Goal: Task Accomplishment & Management: Manage account settings

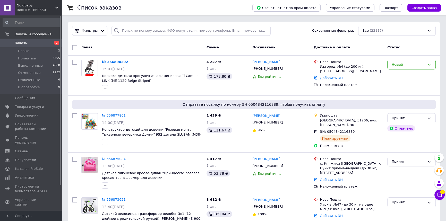
drag, startPoint x: 22, startPoint y: 108, endPoint x: 77, endPoint y: 78, distance: 62.4
click at [22, 108] on span "Товары и услуги" at bounding box center [29, 106] width 29 height 5
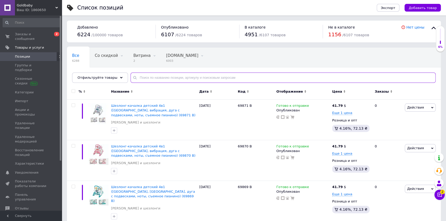
click at [139, 77] on input "text" at bounding box center [282, 78] width 305 height 10
type input "1129"
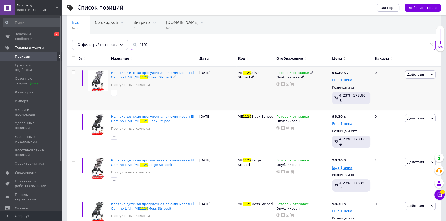
scroll to position [37, 0]
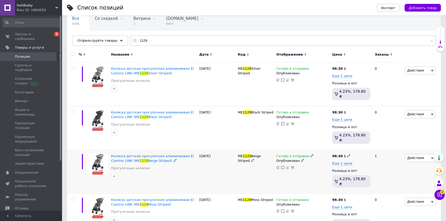
click at [310, 154] on use at bounding box center [311, 155] width 3 height 3
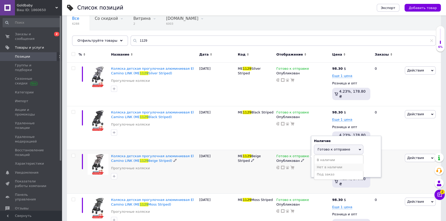
click at [337, 164] on li "Нет в наличии" at bounding box center [338, 167] width 49 height 7
click at [224, 173] on div "11.08.2025" at bounding box center [217, 172] width 39 height 44
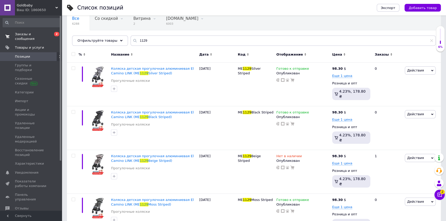
click at [26, 35] on span "Заказы и сообщения" at bounding box center [31, 36] width 33 height 9
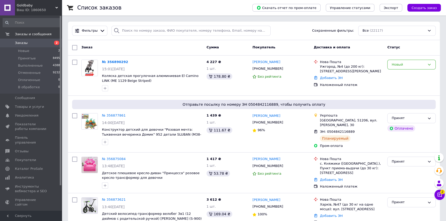
click at [444, 198] on div "Чат с покупателем 2" at bounding box center [439, 195] width 10 height 10
click at [439, 198] on button "Чат с покупателем 2" at bounding box center [439, 195] width 10 height 10
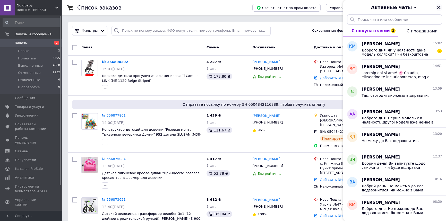
click at [440, 7] on icon "Закрыть" at bounding box center [438, 7] width 5 height 5
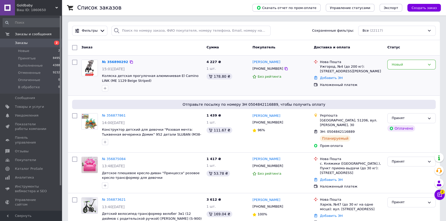
click at [147, 59] on div "№ 356890292 15:01, 12.08.2025 Коляска детская прогулочная алюминиевая El Camino…" at bounding box center [152, 76] width 104 height 36
click at [440, 197] on icon at bounding box center [439, 194] width 5 height 5
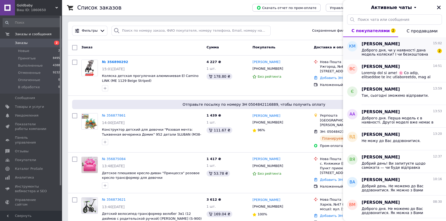
click at [374, 49] on span "Доброго дня, чи у наявності дана модель коляски? І чи безкоштовна доставка?" at bounding box center [397, 52] width 73 height 8
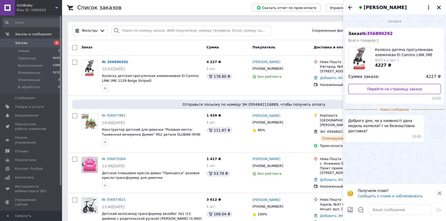
click at [437, 6] on icon "Закрыть" at bounding box center [439, 8] width 4 height 4
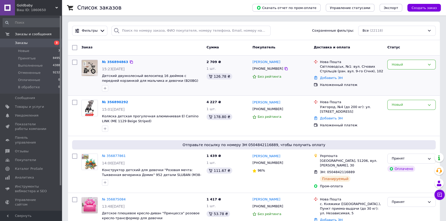
click at [96, 70] on img at bounding box center [90, 68] width 16 height 16
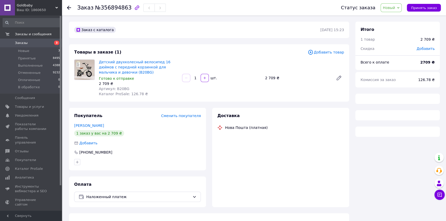
click at [85, 66] on img at bounding box center [84, 70] width 20 height 20
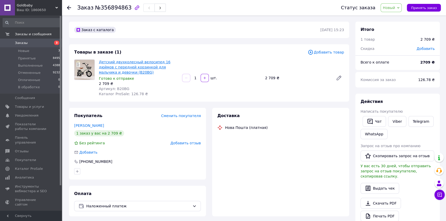
click at [117, 64] on link "Детский двухколесный велосипед 16 дюймов с передней корзинкой для мальчика и де…" at bounding box center [135, 67] width 72 height 14
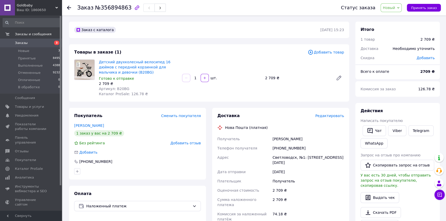
click at [69, 6] on use at bounding box center [69, 8] width 4 height 4
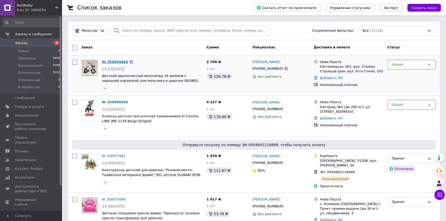
click at [109, 60] on link "№ 356894863" at bounding box center [115, 62] width 26 height 4
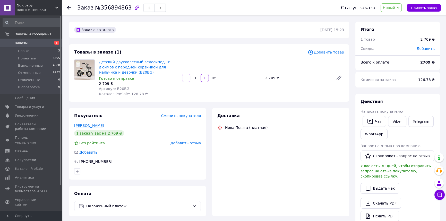
click at [82, 124] on link "Фурсін Віктор" at bounding box center [89, 125] width 30 height 4
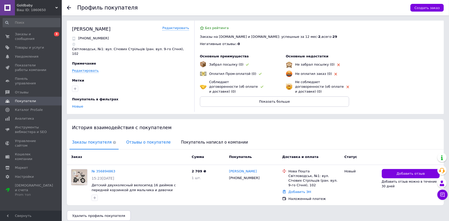
click at [136, 137] on span "Отзывы о покупателе" at bounding box center [148, 142] width 49 height 13
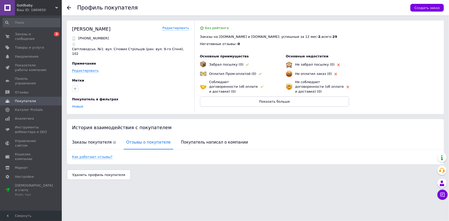
click at [67, 7] on use at bounding box center [69, 8] width 4 height 4
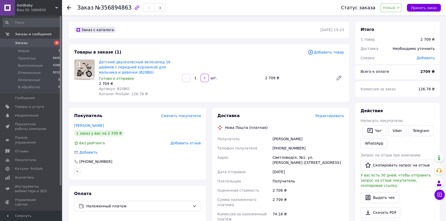
click at [70, 7] on use at bounding box center [69, 8] width 4 height 4
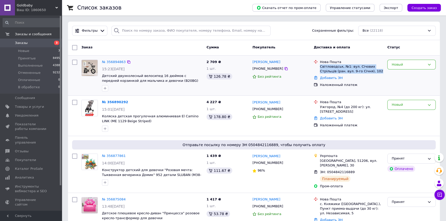
drag, startPoint x: 319, startPoint y: 67, endPoint x: 363, endPoint y: 72, distance: 43.8
click at [363, 72] on div "Світловодськ, №1: вул. Січових Стрільців (ран. вул. 9-го Січня), 102" at bounding box center [350, 68] width 63 height 9
copy div "Світловодськ, №1: вул. Січових Стрільців (ран. вул. 9-го Січня), 102"
click at [190, 56] on div "№ 356894863 15:23, 12.08.2025 Детский двухколесный велосипед 16 дюймов с передн…" at bounding box center [253, 76] width 371 height 40
click at [430, 63] on icon at bounding box center [429, 65] width 4 height 4
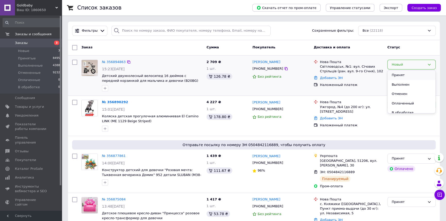
click at [413, 74] on li "Принят" at bounding box center [411, 75] width 48 height 10
click at [147, 63] on div "№ 356894863" at bounding box center [151, 62] width 101 height 6
click at [114, 62] on link "№ 356894863" at bounding box center [114, 62] width 24 height 4
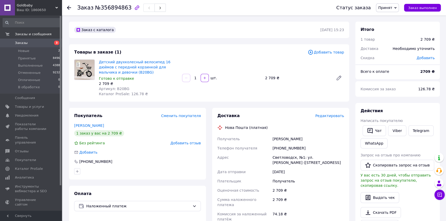
click at [90, 68] on img at bounding box center [84, 70] width 20 height 20
click at [90, 72] on img at bounding box center [84, 70] width 20 height 20
click at [125, 67] on link "Детский двухколесный велосипед 16 дюймов с передней корзинкой для мальчика и де…" at bounding box center [135, 67] width 72 height 14
click at [396, 129] on link "Viber" at bounding box center [397, 130] width 18 height 11
click at [86, 88] on div at bounding box center [84, 77] width 25 height 37
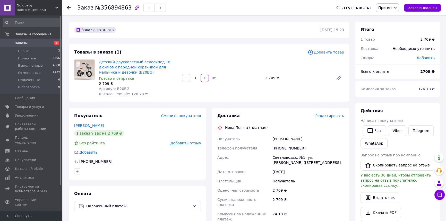
click at [105, 113] on div "Покупатель Сменить покупателя" at bounding box center [137, 116] width 127 height 6
click at [67, 6] on icon at bounding box center [69, 8] width 4 height 4
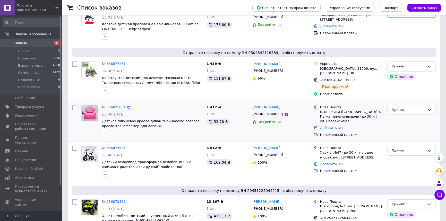
scroll to position [93, 0]
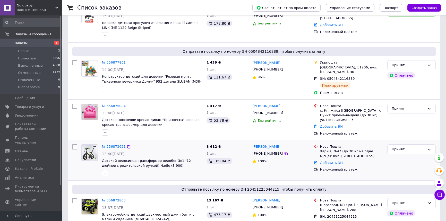
click at [95, 148] on img at bounding box center [90, 153] width 16 height 16
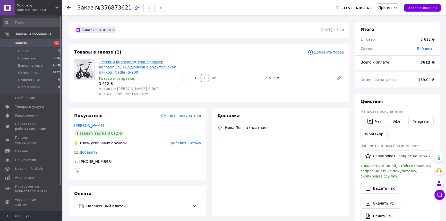
click at [124, 63] on link "Детский велосипед-трансформер велобег 3в1 (12 дюймов с родительской ручкой) Nad…" at bounding box center [137, 67] width 77 height 14
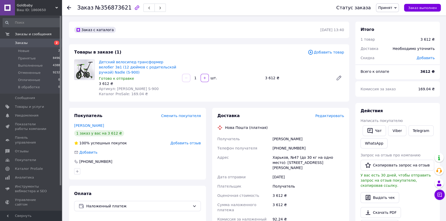
click at [70, 7] on icon at bounding box center [69, 8] width 4 height 4
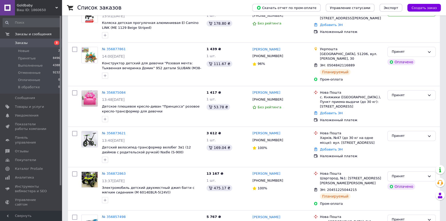
scroll to position [93, 0]
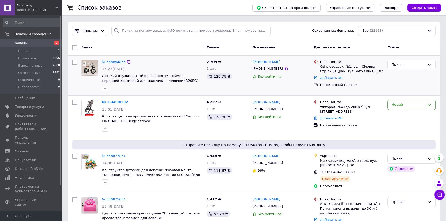
click at [166, 60] on div "№ 356894863" at bounding box center [151, 62] width 101 height 6
click at [108, 50] on div "Заказ" at bounding box center [141, 47] width 125 height 9
click at [90, 88] on div at bounding box center [89, 76] width 21 height 36
click at [72, 80] on div at bounding box center [74, 76] width 9 height 36
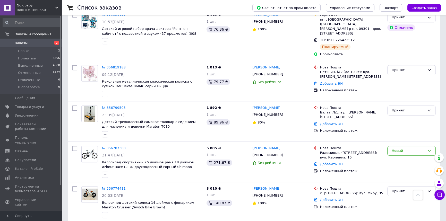
scroll to position [358, 0]
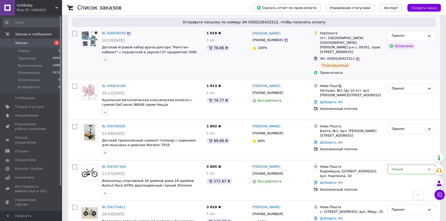
drag, startPoint x: 337, startPoint y: 70, endPoint x: 356, endPoint y: 64, distance: 20.0
click at [343, 79] on div "№ 356819188 09:12, 12.08.2025 Кукольная металлическая классическая коляска с су…" at bounding box center [253, 99] width 371 height 40
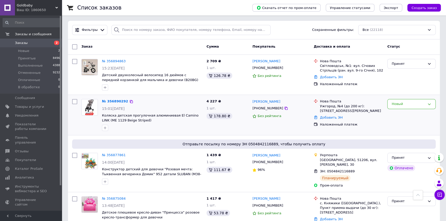
scroll to position [0, 0]
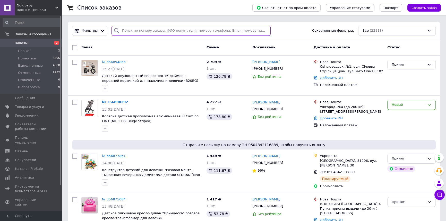
click at [120, 30] on input "search" at bounding box center [190, 31] width 159 height 10
click at [144, 30] on input "search" at bounding box center [190, 31] width 159 height 10
click at [162, 34] on input "search" at bounding box center [190, 31] width 159 height 10
click at [165, 23] on div "Фильтры Сохраненные фильтры: Все (22118)" at bounding box center [253, 31] width 371 height 19
click at [131, 29] on input "search" at bounding box center [190, 31] width 159 height 10
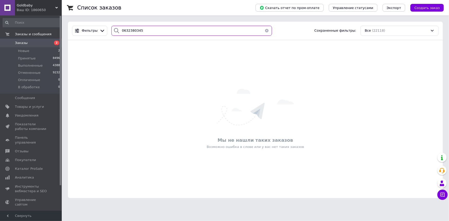
drag, startPoint x: 146, startPoint y: 35, endPoint x: 121, endPoint y: 32, distance: 25.1
click at [118, 32] on div "0632380345" at bounding box center [191, 31] width 161 height 10
type input "0632380345"
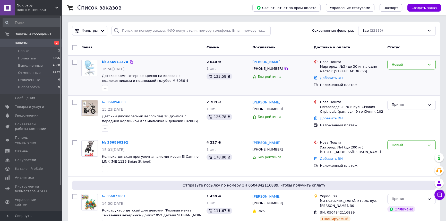
click at [124, 85] on div at bounding box center [152, 88] width 102 height 8
click at [27, 106] on span "Товары и услуги" at bounding box center [29, 106] width 29 height 5
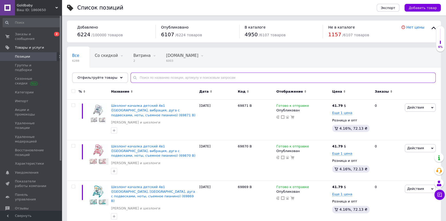
click at [144, 76] on input "text" at bounding box center [282, 78] width 305 height 10
type input "6056"
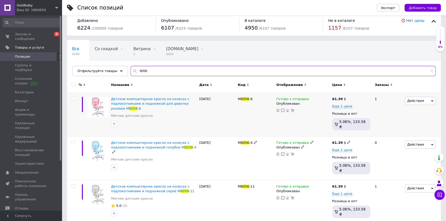
scroll to position [3, 0]
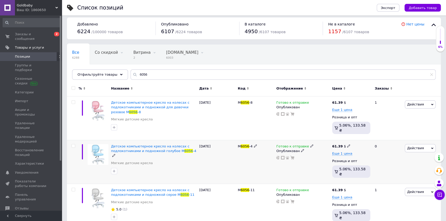
click at [307, 140] on div "Готово к отправке Опубликован" at bounding box center [303, 162] width 56 height 44
click at [310, 144] on icon at bounding box center [311, 145] width 3 height 3
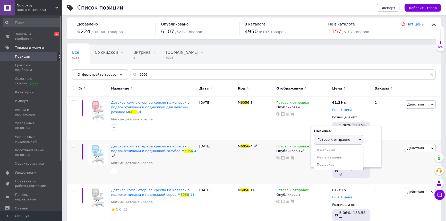
drag, startPoint x: 322, startPoint y: 152, endPoint x: 308, endPoint y: 161, distance: 16.1
click at [322, 154] on li "Нет в наличии" at bounding box center [338, 157] width 49 height 7
click at [290, 168] on div "Готово к отправке Наличие Нет в наличии В наличии Под заказ Готово к отправке О…" at bounding box center [303, 162] width 56 height 44
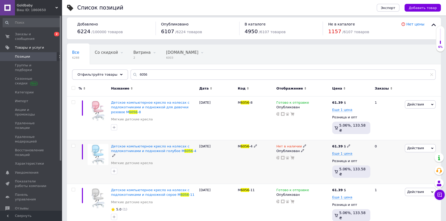
click at [220, 167] on div "[DATE]" at bounding box center [217, 162] width 39 height 44
click at [23, 35] on span "Заказы и сообщения" at bounding box center [31, 36] width 33 height 9
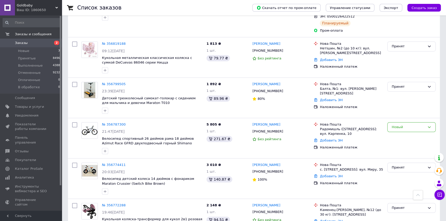
scroll to position [468, 0]
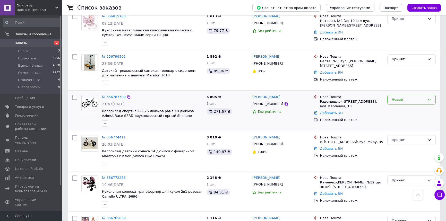
click at [429, 97] on icon at bounding box center [429, 99] width 4 height 4
click at [406, 125] on li "Отменен" at bounding box center [411, 130] width 48 height 10
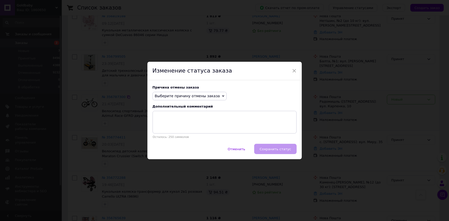
drag, startPoint x: 212, startPoint y: 96, endPoint x: 215, endPoint y: 96, distance: 2.9
click at [215, 96] on div "Выберите причину отмены заказа Нет в наличии Нет разновидности товара Оплата не…" at bounding box center [190, 96] width 74 height 9
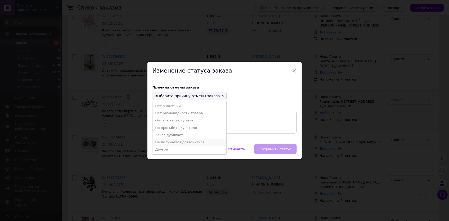
click at [183, 141] on li "Не получается дозвониться" at bounding box center [190, 142] width 74 height 7
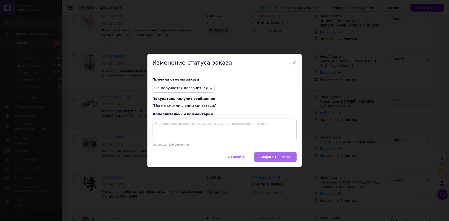
click at [283, 155] on span "Сохранить статус" at bounding box center [275, 157] width 31 height 4
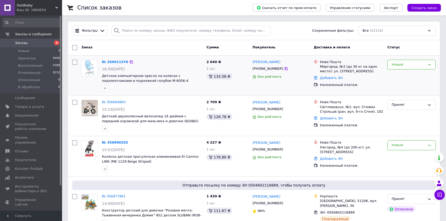
click at [73, 78] on div at bounding box center [74, 76] width 9 height 36
drag, startPoint x: 72, startPoint y: 82, endPoint x: 75, endPoint y: 78, distance: 5.2
click at [72, 82] on div at bounding box center [74, 76] width 9 height 36
click at [99, 45] on div "Заказ" at bounding box center [141, 47] width 125 height 9
click at [112, 60] on link "№ 356911370" at bounding box center [115, 62] width 26 height 4
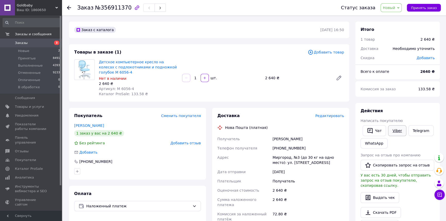
click at [390, 130] on link "Viber" at bounding box center [397, 130] width 18 height 11
click at [77, 91] on div at bounding box center [84, 77] width 25 height 37
click at [69, 6] on icon at bounding box center [69, 8] width 4 height 4
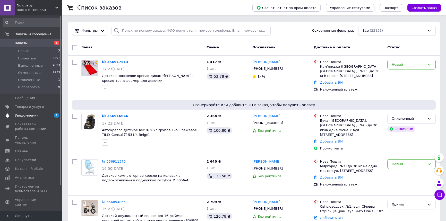
click at [28, 115] on span "Уведомления" at bounding box center [26, 115] width 23 height 5
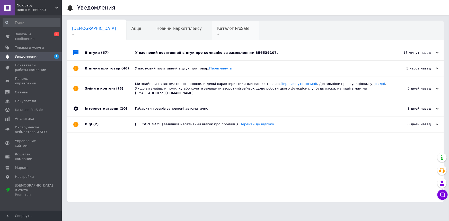
click at [217, 32] on span "1" at bounding box center [233, 34] width 32 height 4
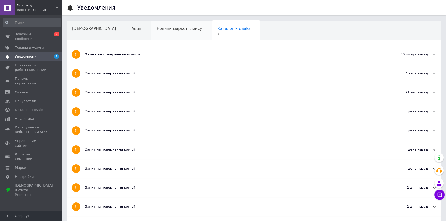
click at [172, 32] on div "Новини маркетплейсу" at bounding box center [181, 31] width 61 height 20
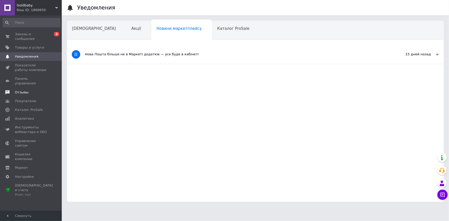
click at [28, 90] on span "Отзывы" at bounding box center [31, 92] width 33 height 5
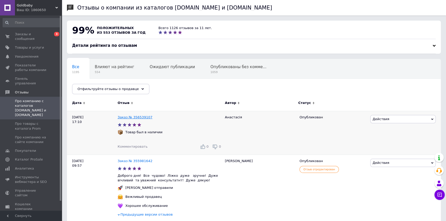
click at [141, 115] on link "Заказ № 356539107" at bounding box center [135, 117] width 35 height 4
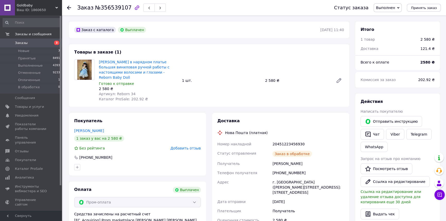
click at [69, 7] on icon at bounding box center [69, 8] width 4 height 4
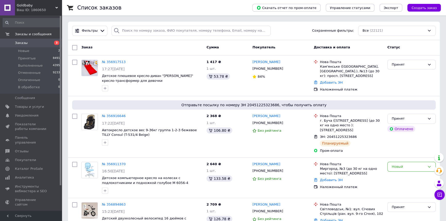
click at [141, 36] on div "Фильтры Сохраненные фильтры: Все (22121)" at bounding box center [253, 31] width 371 height 19
click at [140, 28] on input "search" at bounding box center [190, 31] width 159 height 10
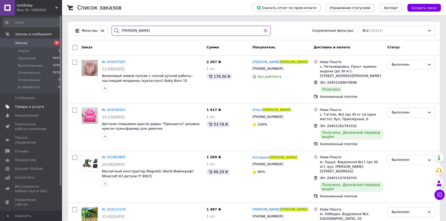
type input "бондар"
click at [25, 106] on span "Товары и услуги" at bounding box center [29, 106] width 29 height 5
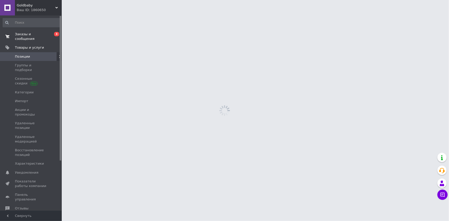
click at [34, 35] on span "Заказы и сообщения" at bounding box center [31, 36] width 33 height 9
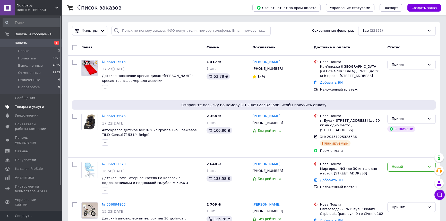
click at [26, 107] on span "Товары и услуги" at bounding box center [29, 106] width 29 height 5
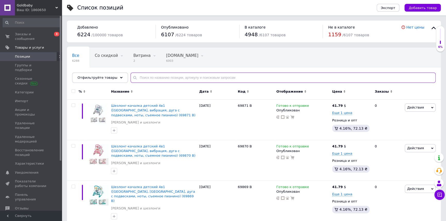
click at [143, 75] on input "text" at bounding box center [282, 78] width 305 height 10
type input "6014"
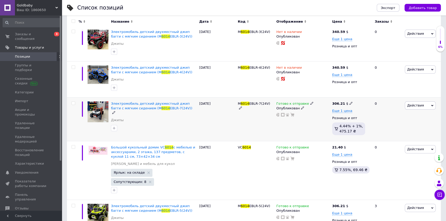
scroll to position [229, 0]
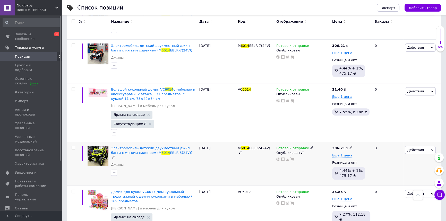
click at [306, 146] on div "Готово к отправке" at bounding box center [294, 148] width 37 height 5
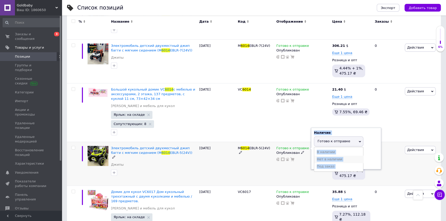
click at [323, 156] on li "Нет в наличии" at bounding box center [338, 159] width 49 height 7
click at [273, 153] on div "M 6014 EBLR-5(24V)" at bounding box center [255, 164] width 39 height 44
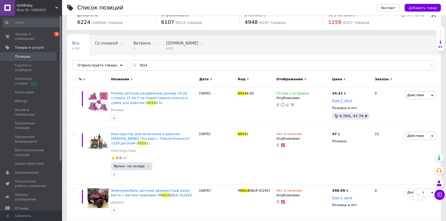
scroll to position [0, 0]
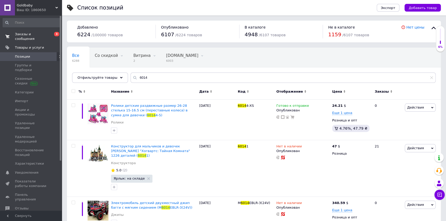
click at [26, 34] on span "Заказы и сообщения" at bounding box center [31, 36] width 33 height 9
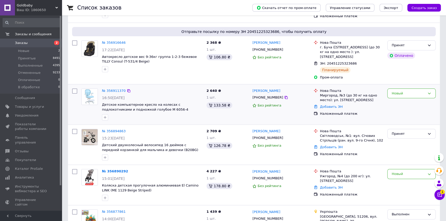
scroll to position [93, 0]
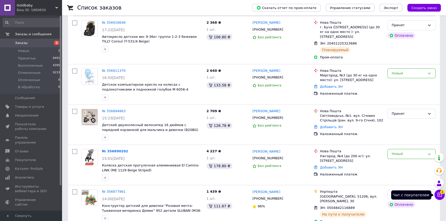
click at [439, 196] on icon at bounding box center [439, 195] width 4 height 4
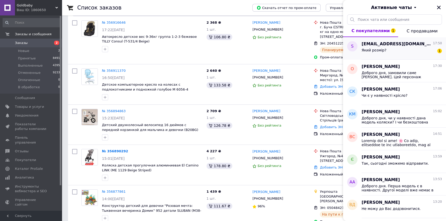
click at [376, 44] on span "sutkoalina39@gmail.com" at bounding box center [396, 44] width 70 height 6
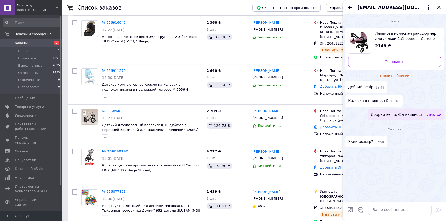
click at [377, 200] on div "Вчера Лялькова коляска-трансформер для ляльок 2в1 рожева Carrello ULTRA (9696) …" at bounding box center [394, 108] width 103 height 188
click at [376, 209] on textarea at bounding box center [399, 210] width 63 height 10
paste textarea "Висота коляски від ручки до підлоги: 65-80 см Детальніше: https://little-star.c…"
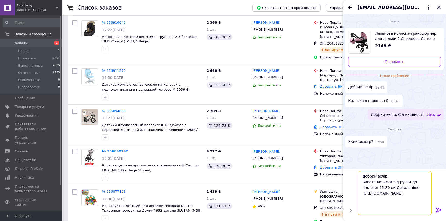
drag, startPoint x: 424, startPoint y: 198, endPoint x: 418, endPoint y: 208, distance: 12.3
click at [418, 208] on textarea "Добрий вечір. Висота коляски від ручки до підлоги: 65-80 см Детальніше: https:/…" at bounding box center [395, 193] width 74 height 44
click at [426, 209] on textarea "Добрий вечір. Висота коляски від ручки до підлоги: 65-80 см Детальніше: https:/…" at bounding box center [395, 193] width 74 height 44
drag, startPoint x: 427, startPoint y: 209, endPoint x: 361, endPoint y: 188, distance: 68.7
click at [361, 188] on textarea "Добрий вечір. Висота коляски від ручки до підлоги: 65-80 см Детальніше: https:/…" at bounding box center [395, 193] width 74 height 44
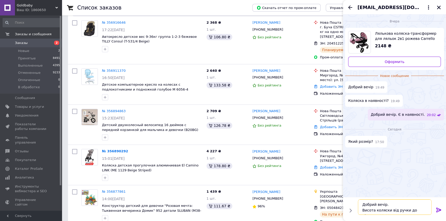
click at [389, 203] on textarea "Добрий вечір. Висота коляски від ручки до підлоги: 65-80 см" at bounding box center [395, 206] width 74 height 15
click at [427, 209] on textarea "Добрий вечір. Висота коляски від ручки до підлоги: 65-80 см" at bounding box center [395, 206] width 74 height 15
paste textarea "Ширина 350 мм Довжина 680 мм Висота 700 мм Детальніше: https://little-star.com.…"
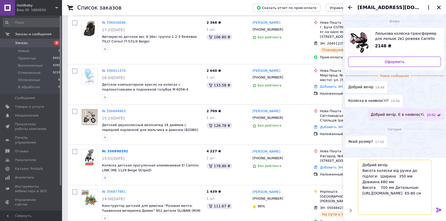
scroll to position [12, 0]
drag, startPoint x: 422, startPoint y: 212, endPoint x: 389, endPoint y: 213, distance: 32.7
click at [389, 213] on textarea "Добрий вечір. Висота коляски від ручки до підлоги: Ширина 350 мм Довжина 680 мм…" at bounding box center [395, 187] width 74 height 55
drag, startPoint x: 390, startPoint y: 180, endPoint x: 414, endPoint y: 213, distance: 40.7
click at [414, 213] on textarea "Добрий вечір. Висота коляски від ручки до підлоги: Ширина 350 мм Довжина 680 мм…" at bounding box center [395, 187] width 74 height 55
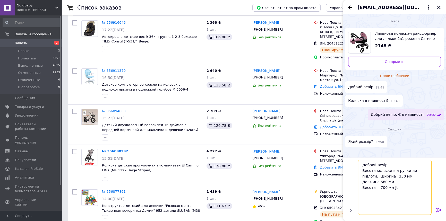
scroll to position [9, 0]
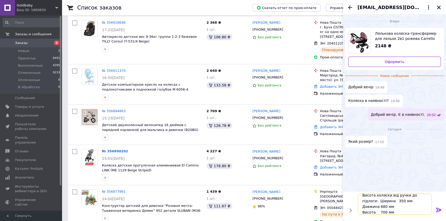
drag, startPoint x: 381, startPoint y: 200, endPoint x: 383, endPoint y: 200, distance: 2.6
click at [383, 200] on textarea "Добрий вечір. Висота коляски від ручки до підлоги: Ширина 350 мм Довжина 680 мм…" at bounding box center [395, 204] width 74 height 21
click at [381, 205] on textarea "Добрий вечір. Висота коляски від ручки до підлоги: Ширина 35 см Довжина 680 мм …" at bounding box center [395, 204] width 74 height 21
click at [381, 211] on textarea "Добрий вечір. Висота коляски від ручки до підлоги: Ширина 35 см Довжина 68 см В…" at bounding box center [395, 204] width 74 height 21
click at [380, 211] on textarea "Добрий вечір. Висота коляски від ручки до підлоги: Ширина 35 см Довжина 68 см В…" at bounding box center [395, 204] width 74 height 21
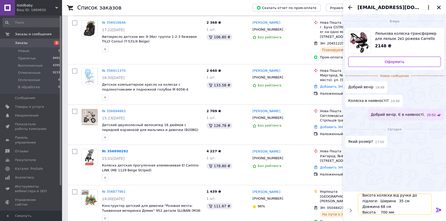
click at [382, 211] on textarea "Добрий вечір. Висота коляски від ручки до підлоги: Ширина 35 см Довжина 68 см В…" at bounding box center [395, 204] width 74 height 21
click at [392, 211] on textarea "Добрий вечір. Висота коляски від ручки до підлоги: Ширина 35 см Довжина 68 см В…" at bounding box center [395, 204] width 74 height 21
type textarea "Добрий вечір. Висота коляски від ручки до підлоги: Ширина 35 см Довжина 68 см В…"
click at [438, 210] on icon at bounding box center [438, 210] width 6 height 6
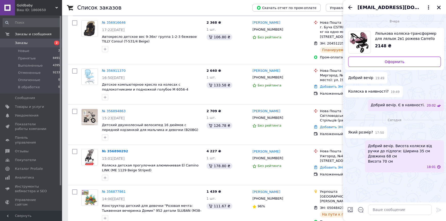
scroll to position [0, 0]
click at [350, 8] on icon "Назад" at bounding box center [350, 7] width 6 height 6
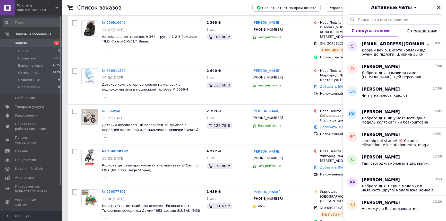
click at [439, 7] on icon "Закрыть" at bounding box center [439, 8] width 4 height 4
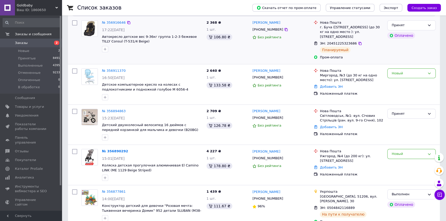
click at [72, 51] on div at bounding box center [74, 40] width 9 height 44
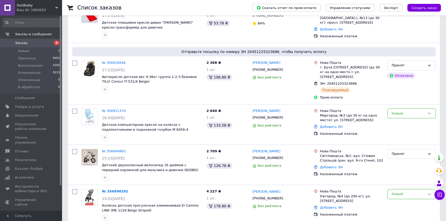
scroll to position [70, 0]
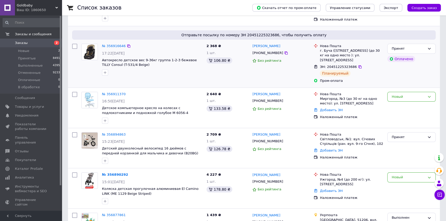
click at [89, 85] on div "№ 356916646 17:22, 12.08.2025 Автокресло детское вес 9-36кг группа 1-2-3 бежево…" at bounding box center [141, 64] width 125 height 44
click at [108, 81] on div "№ 356916646 17:22, 12.08.2025 Автокресло детское вес 9-36кг группа 1-2-3 бежево…" at bounding box center [141, 64] width 125 height 44
click at [226, 70] on div "2 368 ₴ 1 шт. 106.80 ₴" at bounding box center [227, 64] width 46 height 44
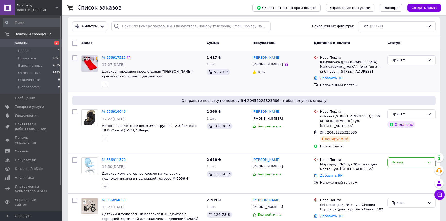
scroll to position [0, 0]
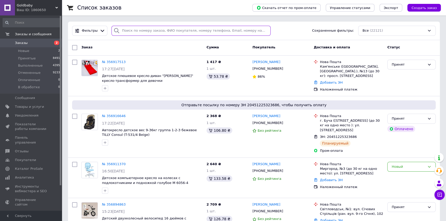
click at [147, 32] on input "search" at bounding box center [190, 31] width 159 height 10
click at [85, 92] on div at bounding box center [89, 76] width 21 height 36
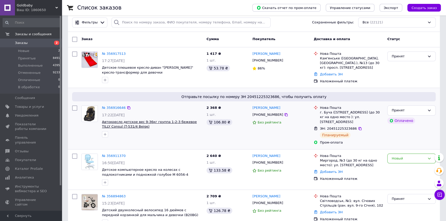
scroll to position [23, 0]
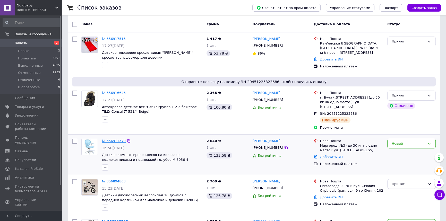
click at [115, 139] on link "№ 356911370" at bounding box center [114, 141] width 24 height 4
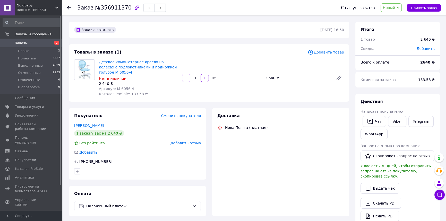
click at [88, 124] on link "[PERSON_NAME]" at bounding box center [89, 125] width 30 height 4
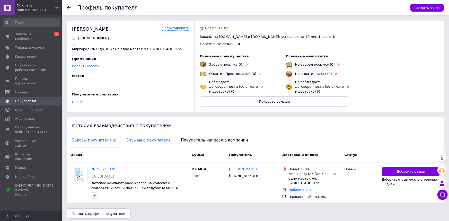
click at [134, 136] on span "Отзывы о покупателе" at bounding box center [148, 140] width 49 height 13
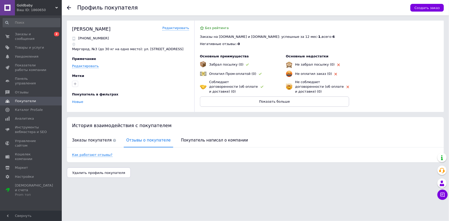
click at [70, 7] on use at bounding box center [69, 8] width 4 height 4
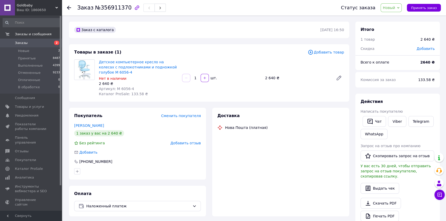
click at [69, 8] on icon at bounding box center [69, 8] width 4 height 4
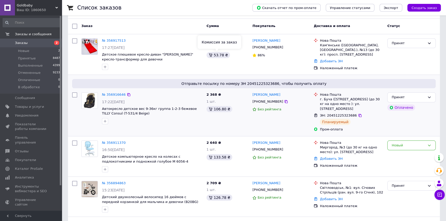
scroll to position [23, 0]
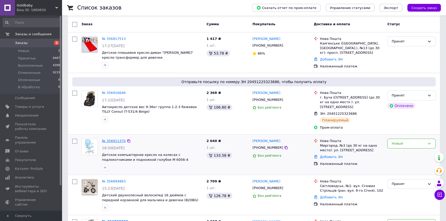
click at [120, 141] on link "№ 356911370" at bounding box center [114, 141] width 24 height 4
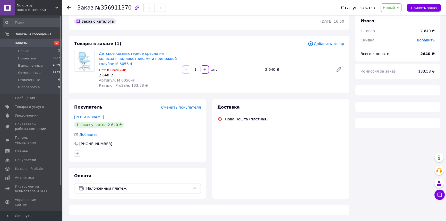
scroll to position [23, 0]
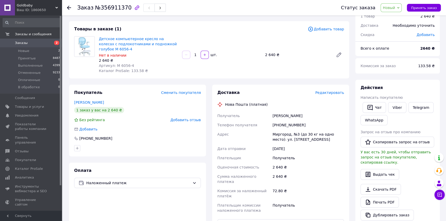
click at [306, 115] on div "[PERSON_NAME]" at bounding box center [308, 115] width 74 height 9
click at [70, 7] on icon at bounding box center [69, 8] width 4 height 4
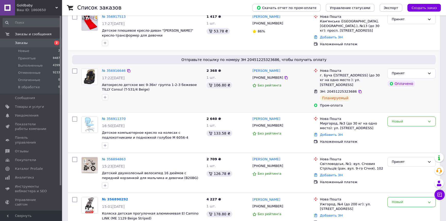
scroll to position [47, 0]
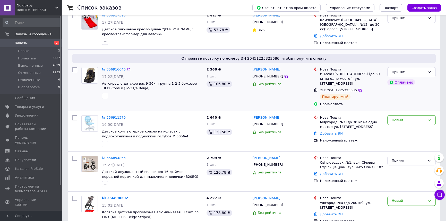
click at [215, 98] on div "2 368 ₴ 1 шт. 106.80 ₴" at bounding box center [227, 87] width 46 height 44
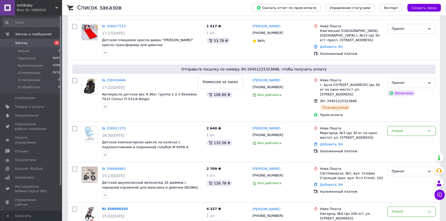
scroll to position [23, 0]
